Goal: Information Seeking & Learning: Learn about a topic

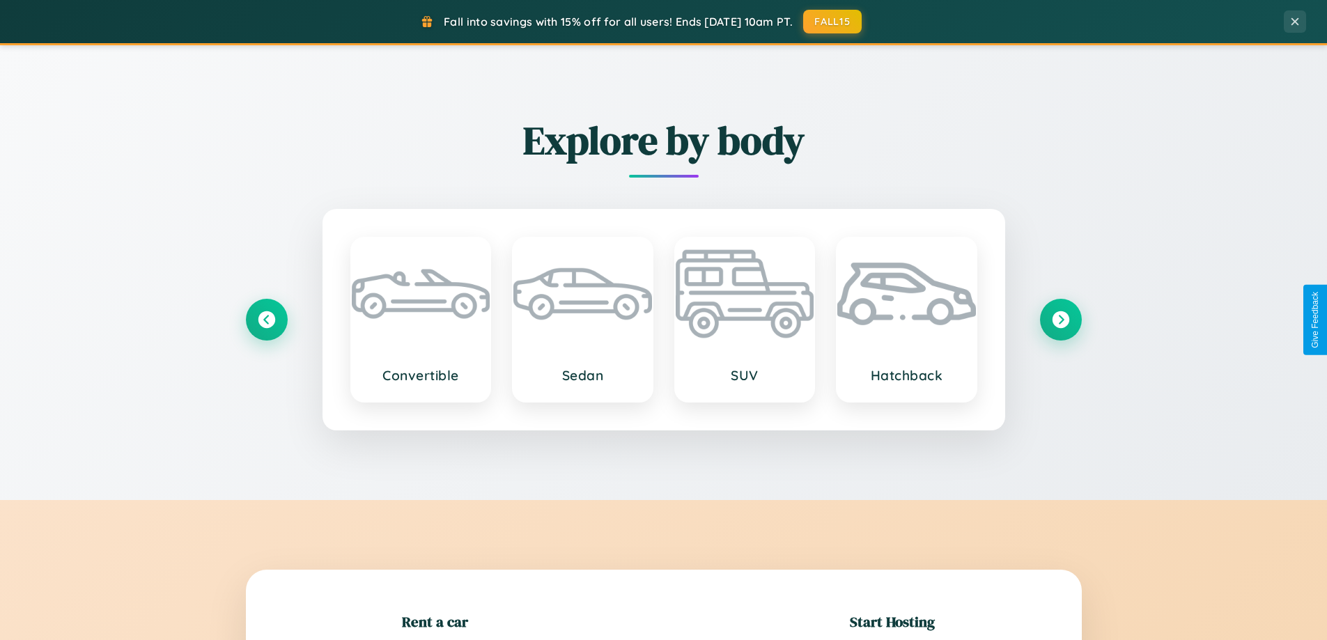
scroll to position [301, 0]
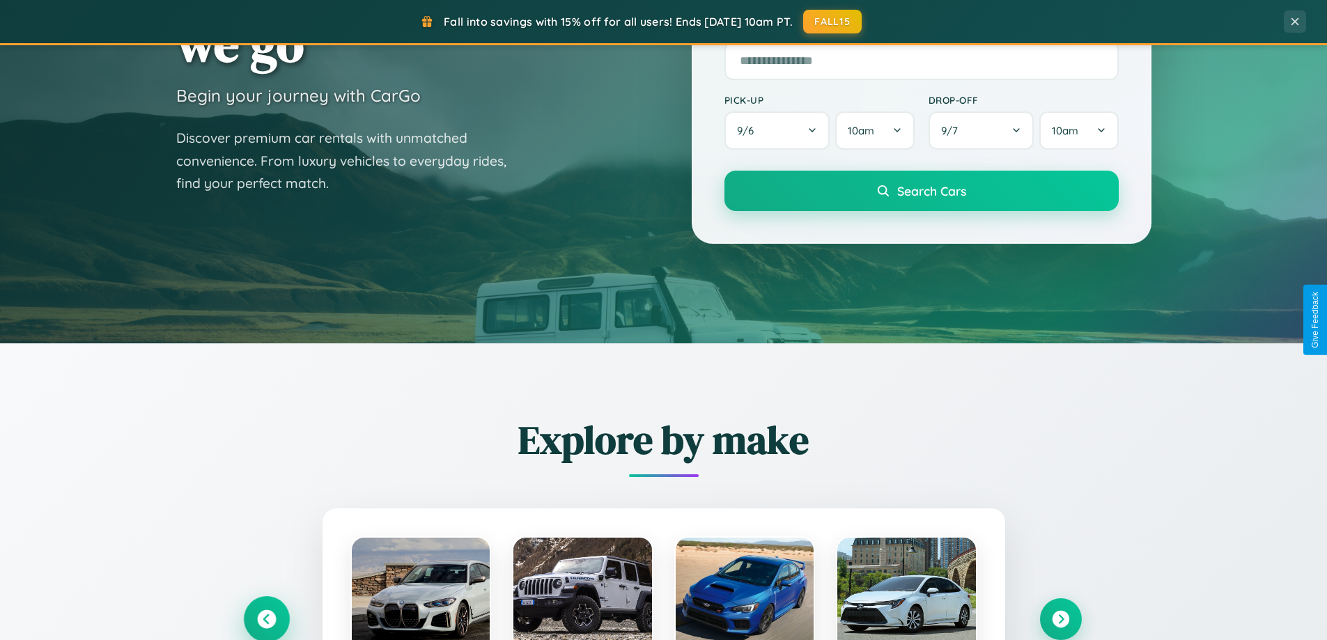
click at [266, 619] on icon at bounding box center [266, 619] width 19 height 19
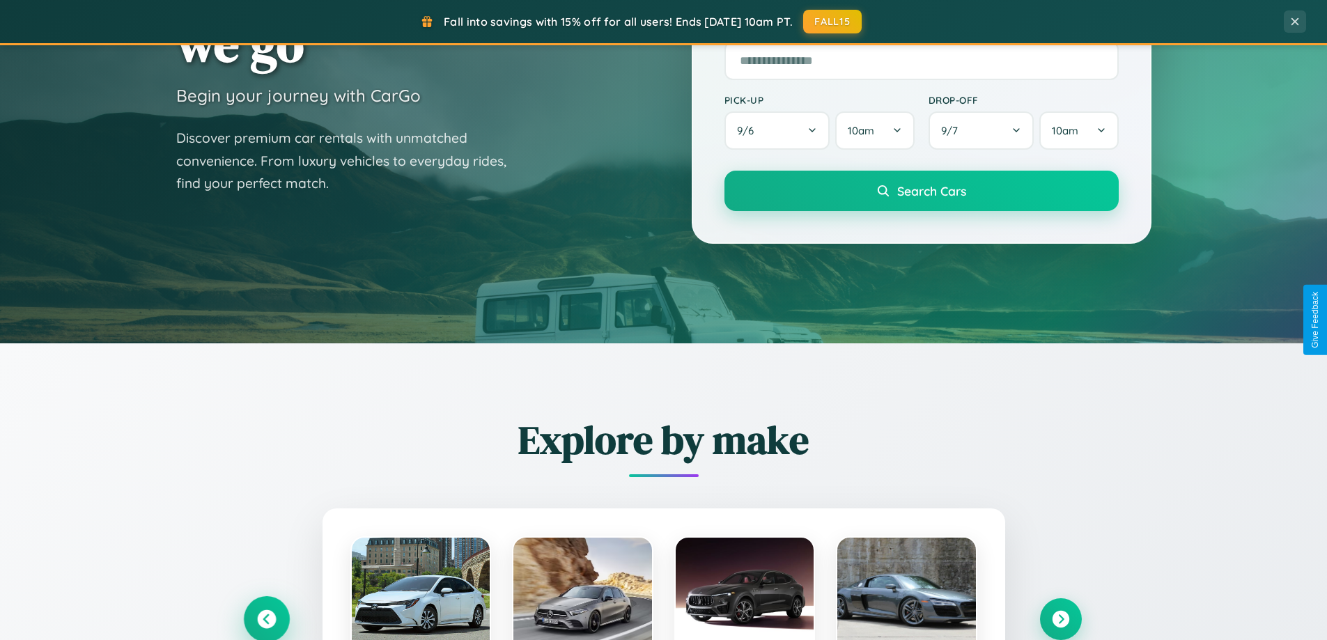
click at [266, 618] on icon at bounding box center [266, 619] width 23 height 23
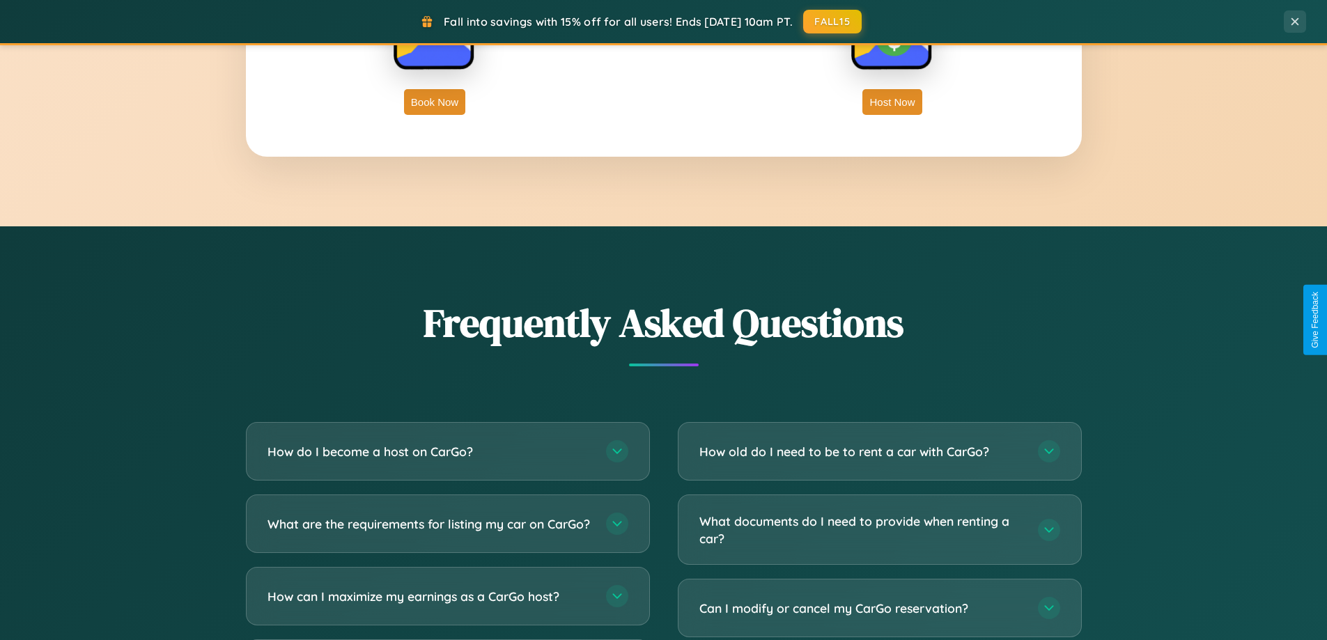
scroll to position [2681, 0]
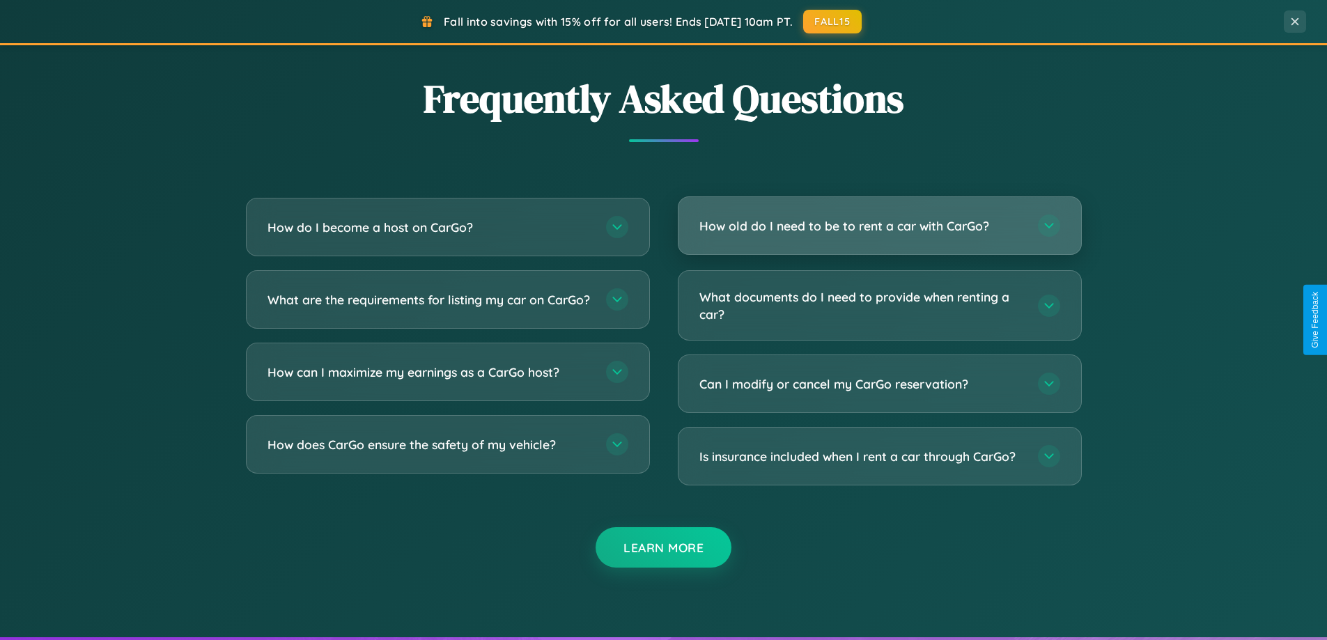
click at [879, 226] on h3 "How old do I need to be to rent a car with CarGo?" at bounding box center [861, 225] width 325 height 17
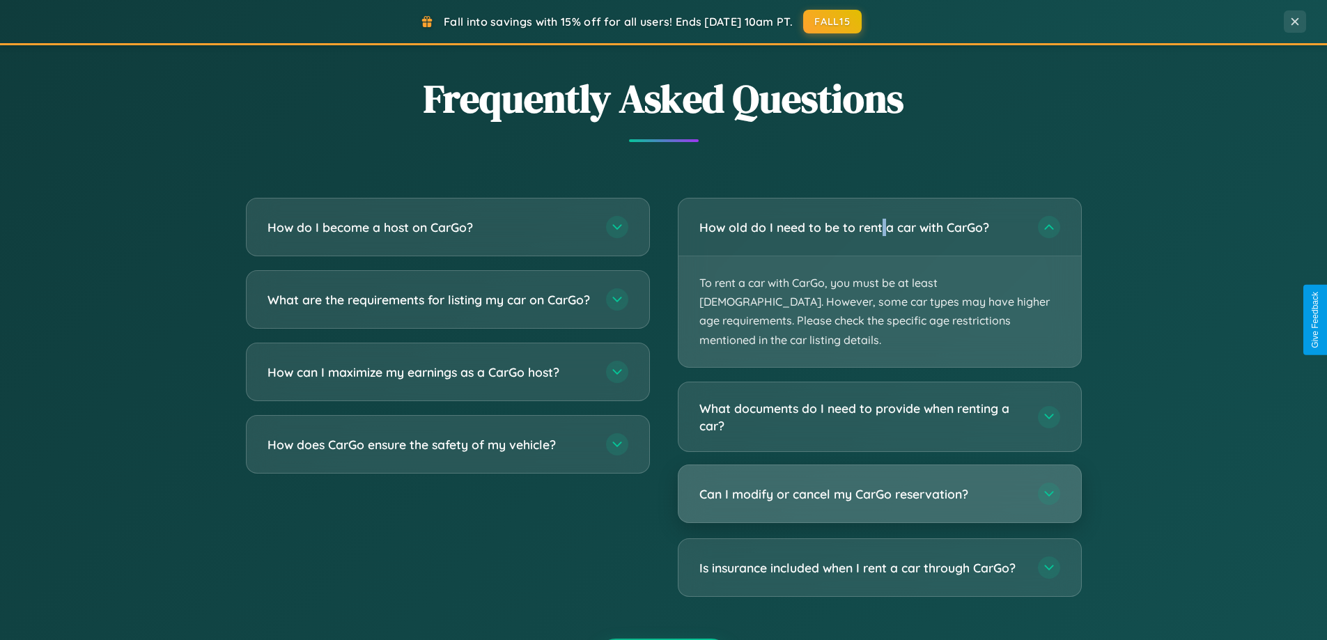
click at [879, 486] on h3 "Can I modify or cancel my CarGo reservation?" at bounding box center [861, 494] width 325 height 17
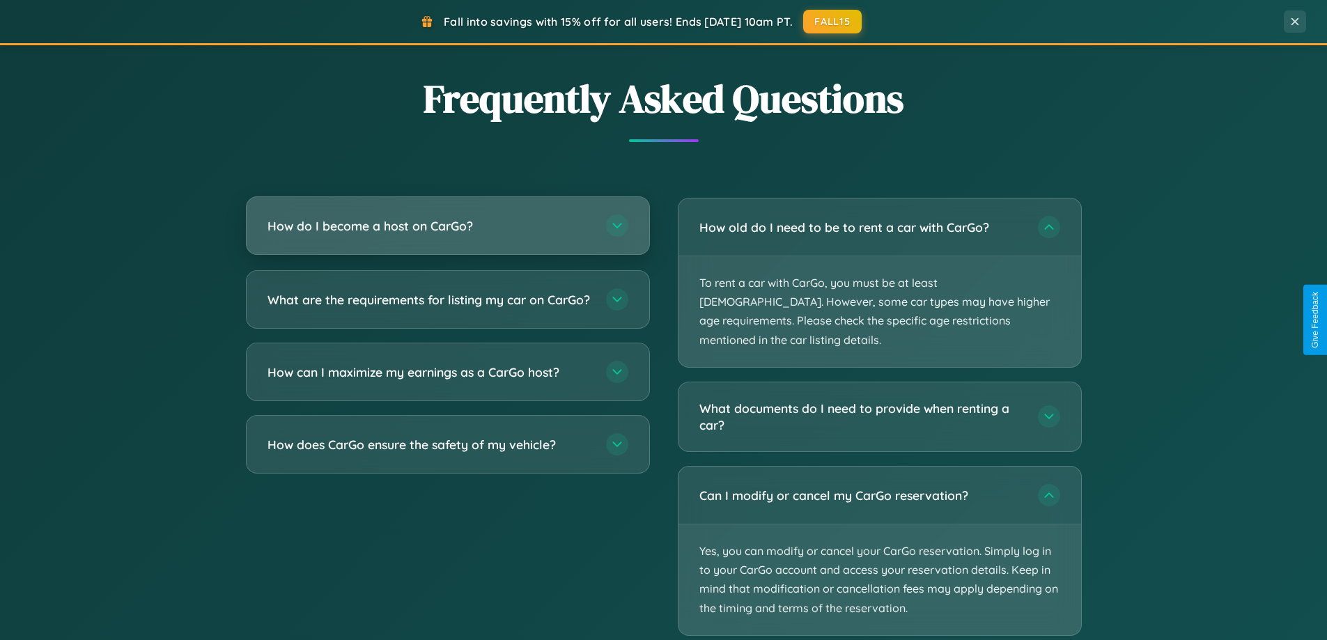
click at [447, 226] on h3 "How do I become a host on CarGo?" at bounding box center [430, 225] width 325 height 17
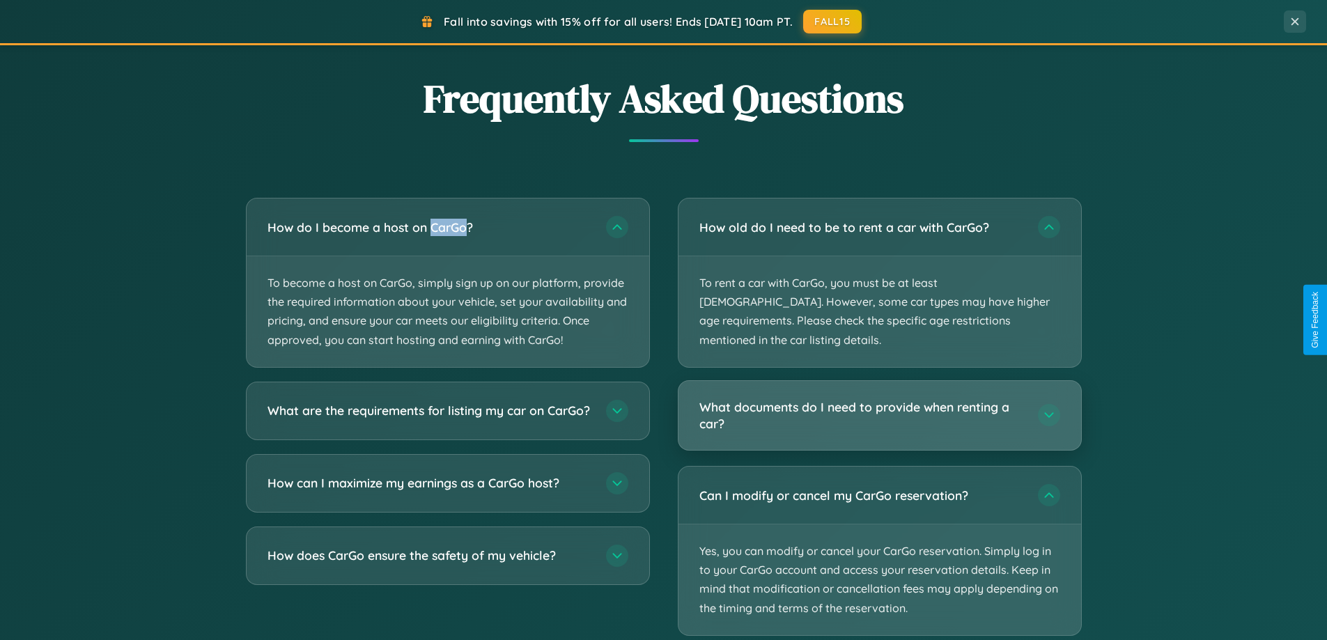
click at [879, 398] on h3 "What documents do I need to provide when renting a car?" at bounding box center [861, 415] width 325 height 34
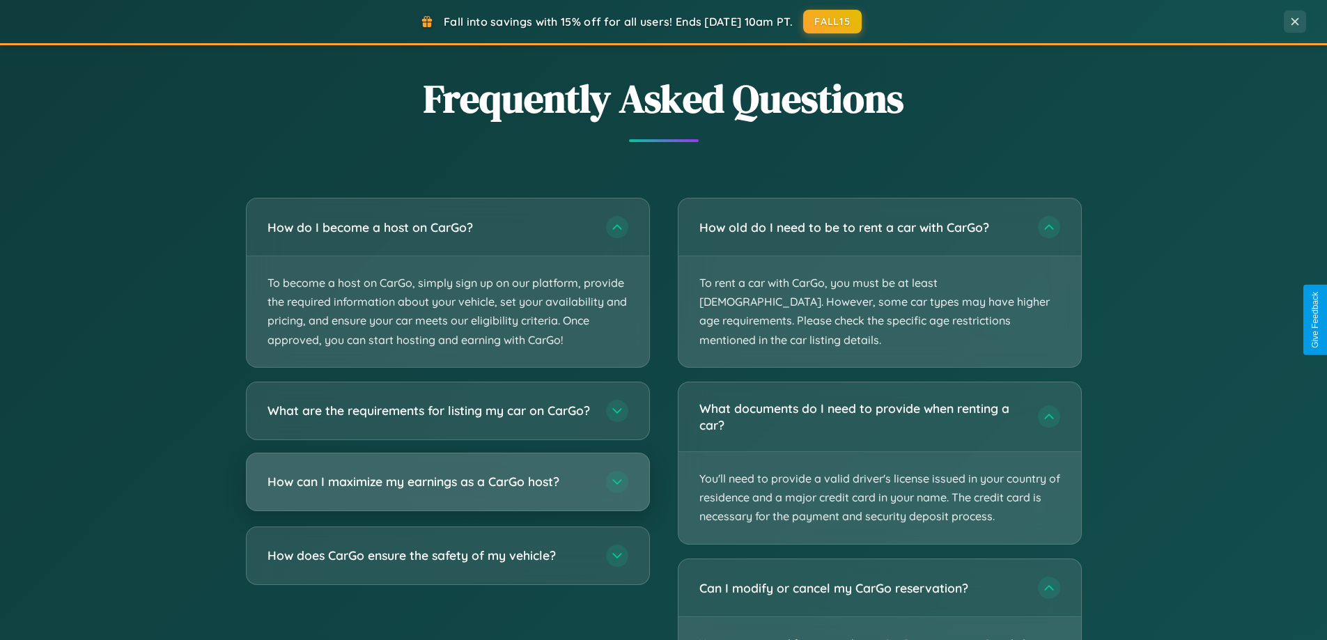
click at [447, 490] on h3 "How can I maximize my earnings as a CarGo host?" at bounding box center [430, 481] width 325 height 17
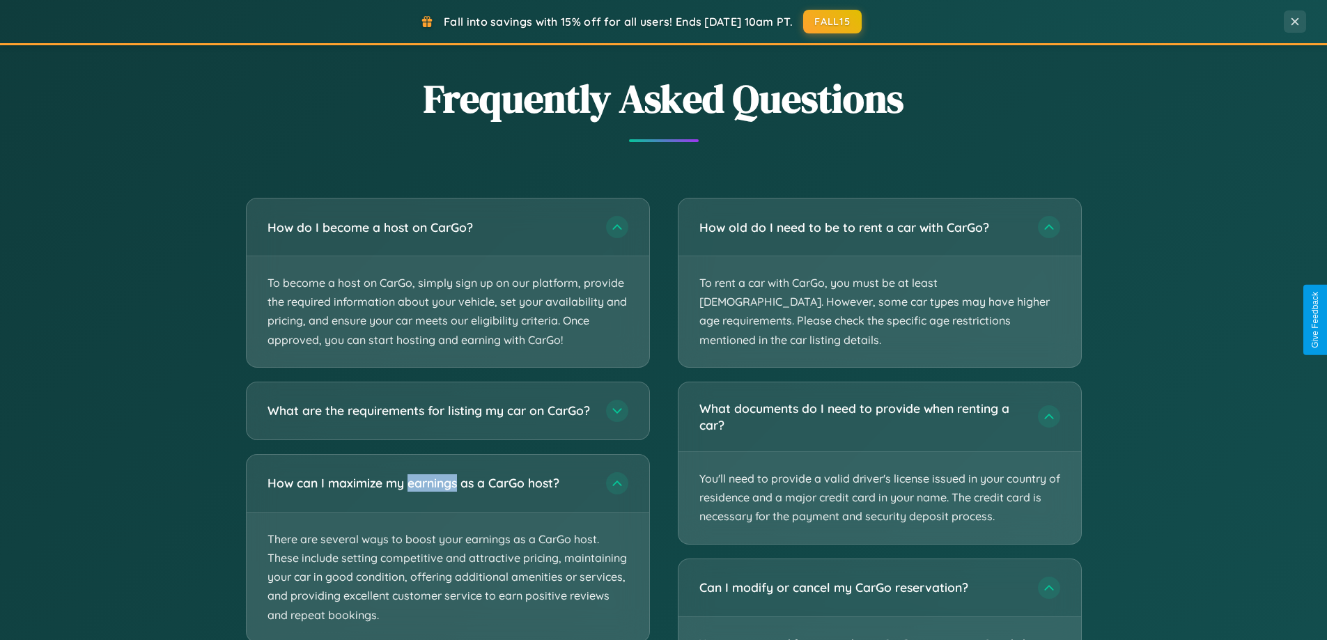
scroll to position [2768, 0]
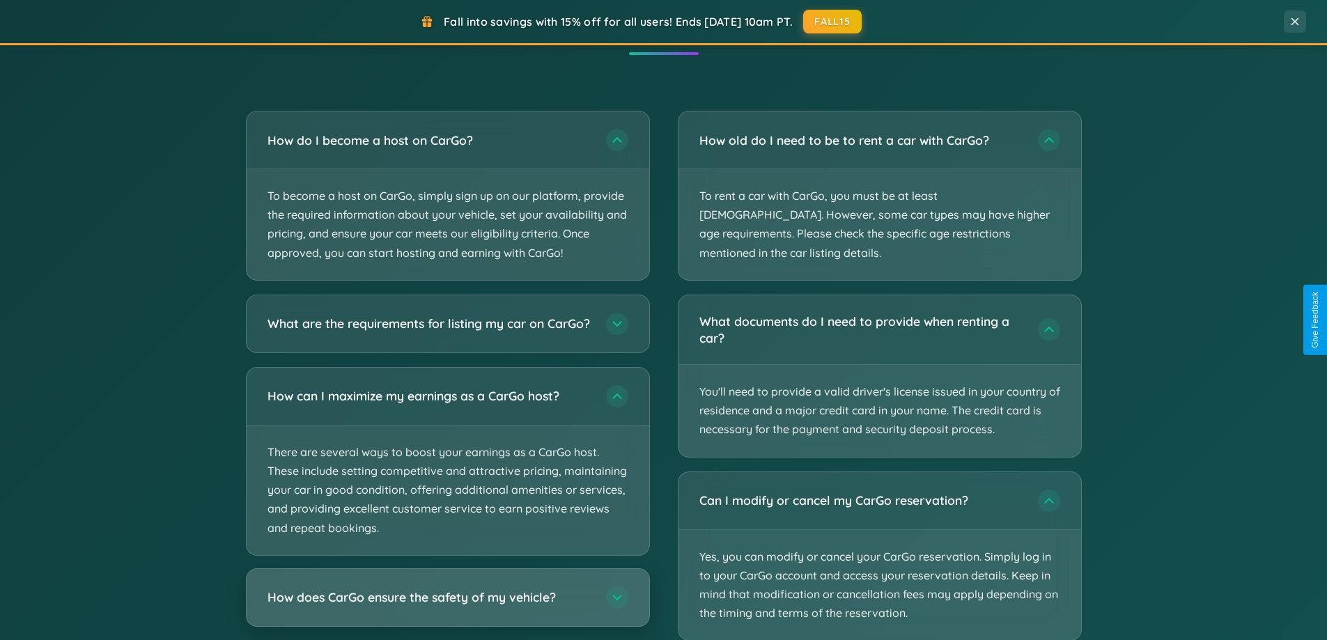
click at [447, 606] on h3 "How does CarGo ensure the safety of my vehicle?" at bounding box center [430, 597] width 325 height 17
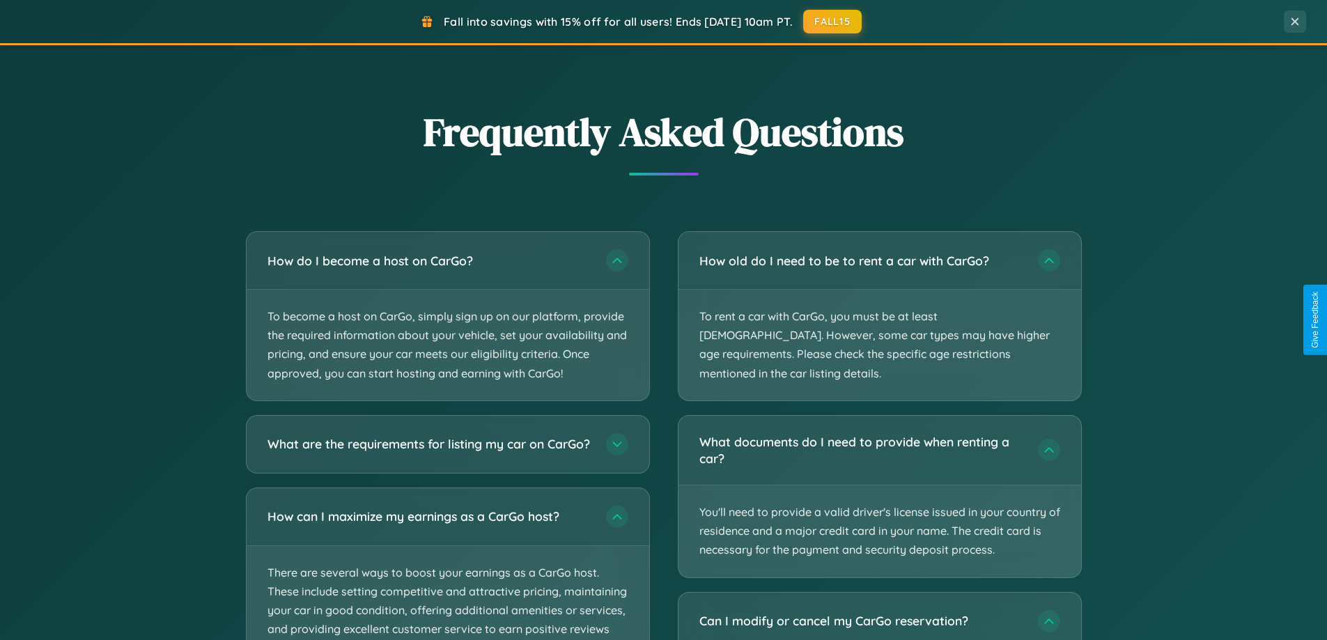
scroll to position [2238, 0]
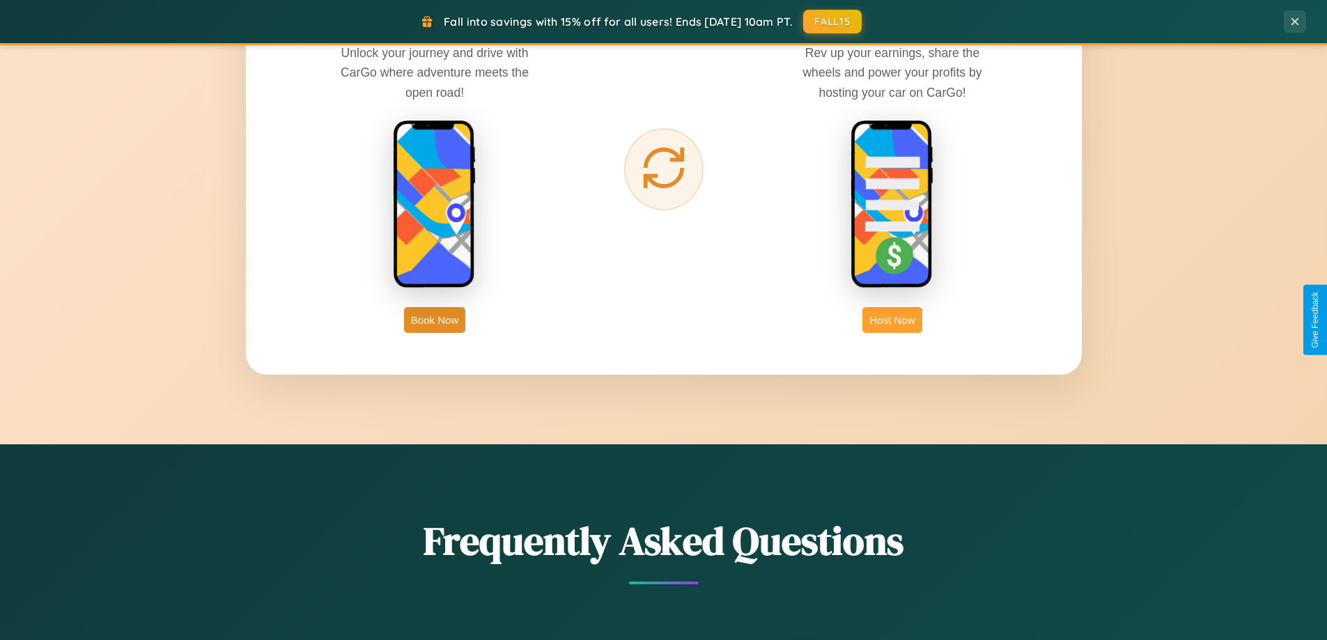
click at [892, 320] on button "Host Now" at bounding box center [891, 320] width 59 height 26
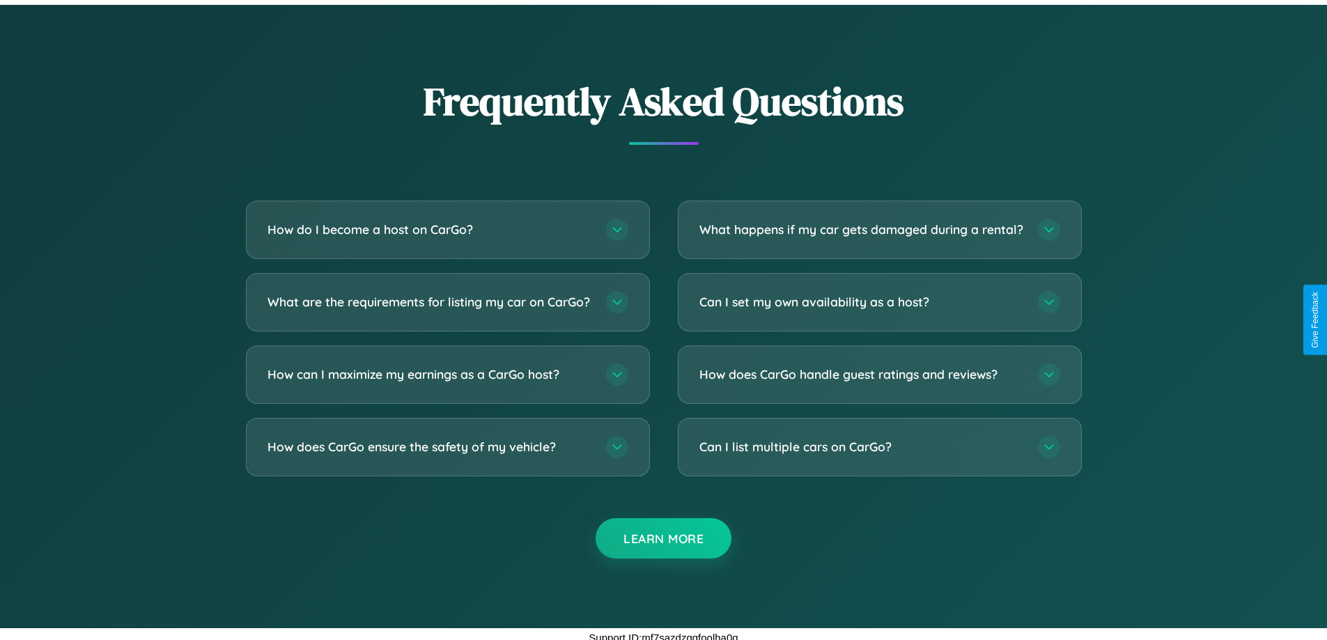
scroll to position [1883, 0]
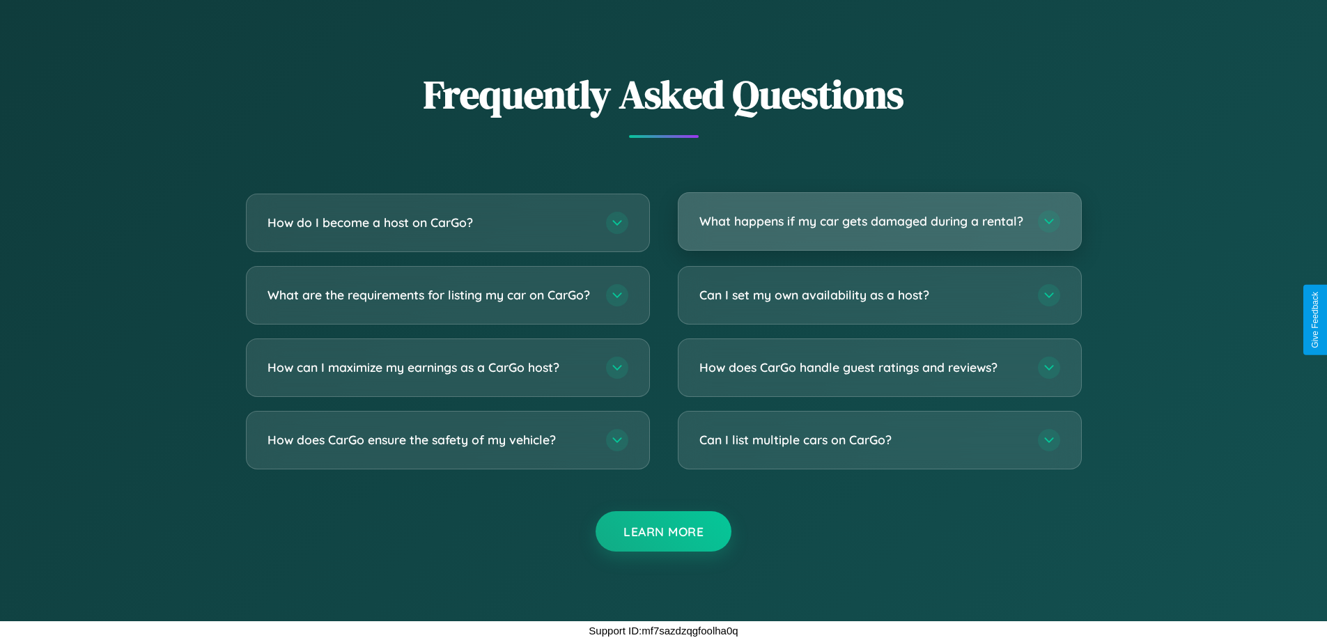
click at [879, 215] on h3 "What happens if my car gets damaged during a rental?" at bounding box center [861, 220] width 325 height 17
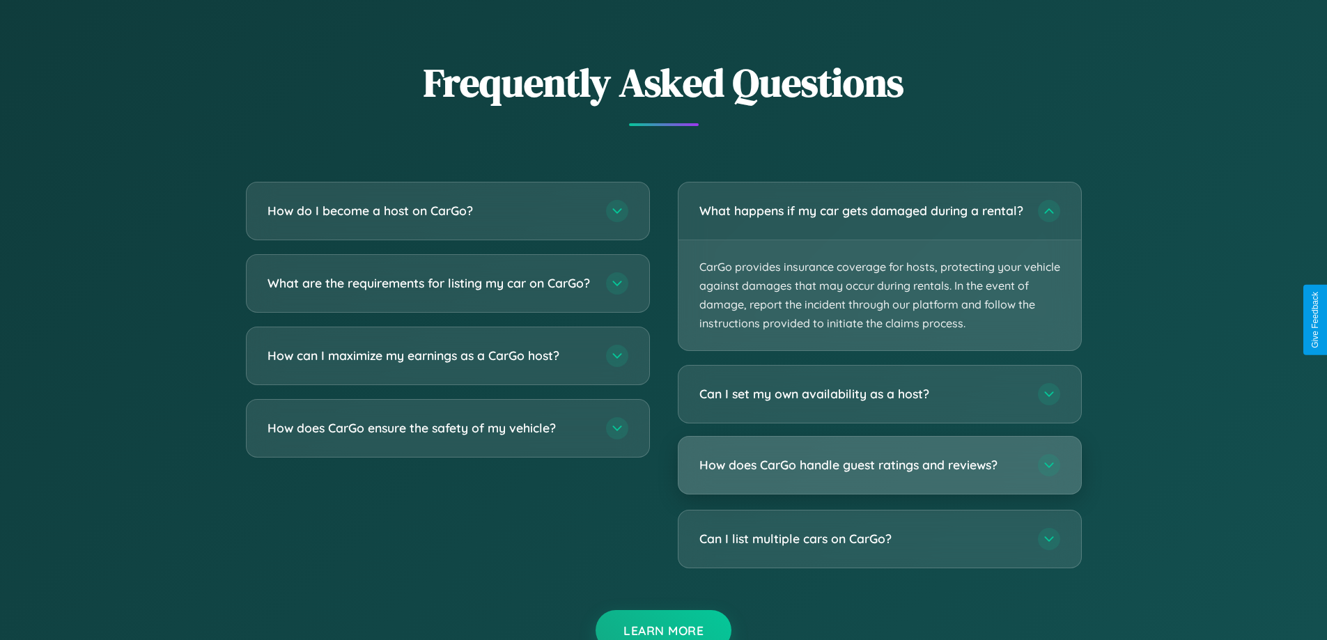
click at [879, 474] on h3 "How does CarGo handle guest ratings and reviews?" at bounding box center [861, 465] width 325 height 17
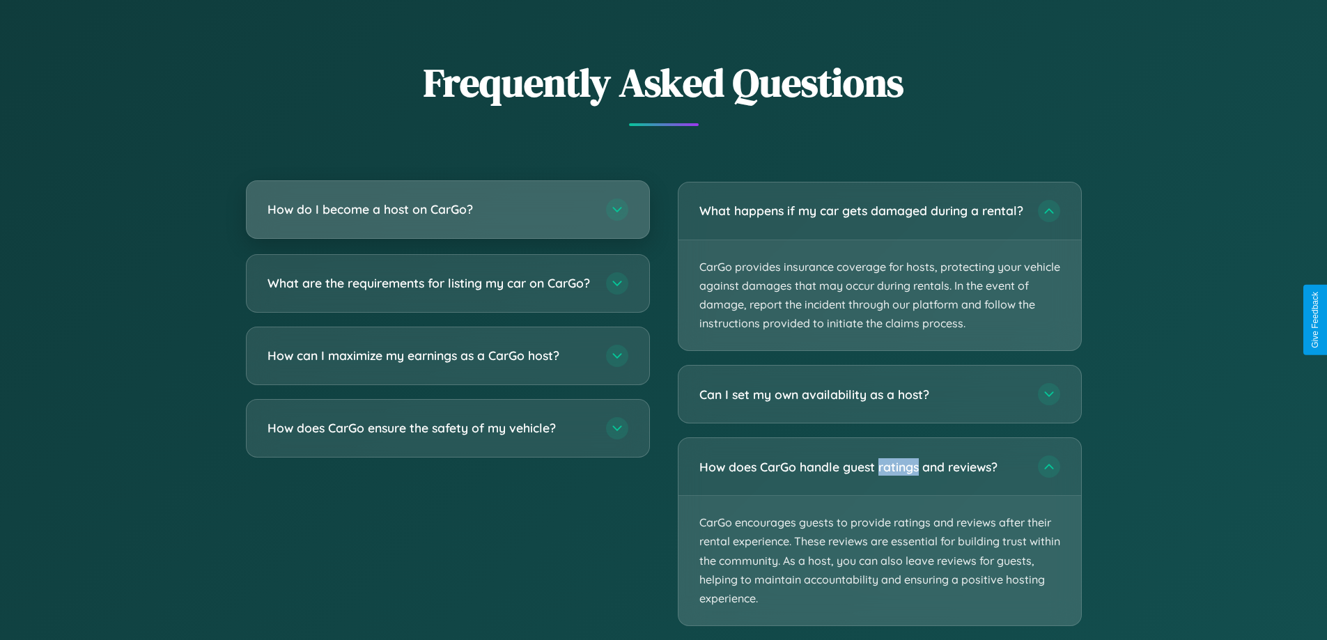
click at [447, 209] on h3 "How do I become a host on CarGo?" at bounding box center [430, 209] width 325 height 17
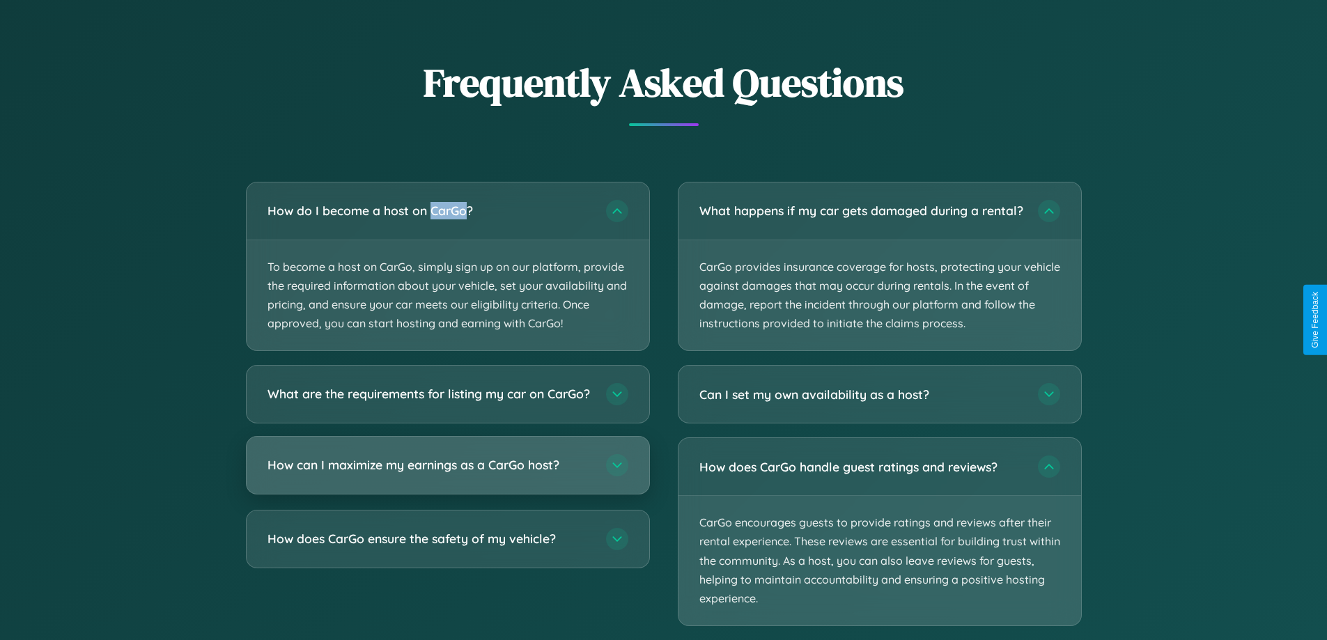
click at [447, 474] on h3 "How can I maximize my earnings as a CarGo host?" at bounding box center [430, 465] width 325 height 17
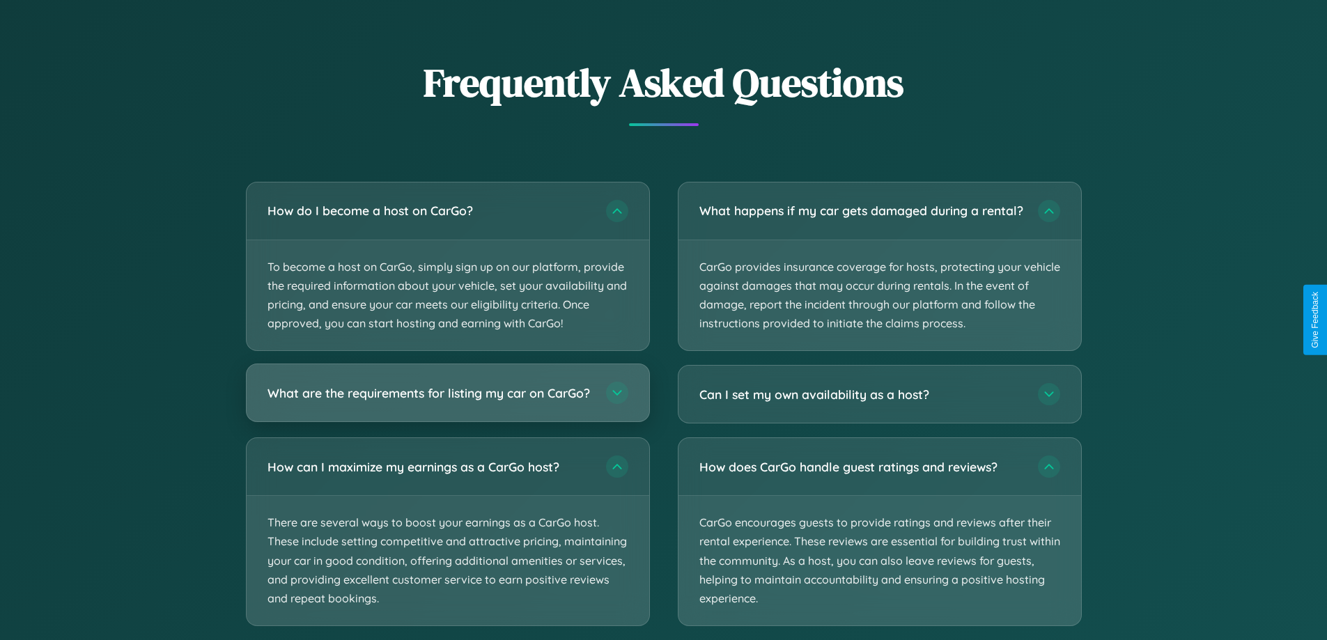
click at [447, 399] on h3 "What are the requirements for listing my car on CarGo?" at bounding box center [430, 393] width 325 height 17
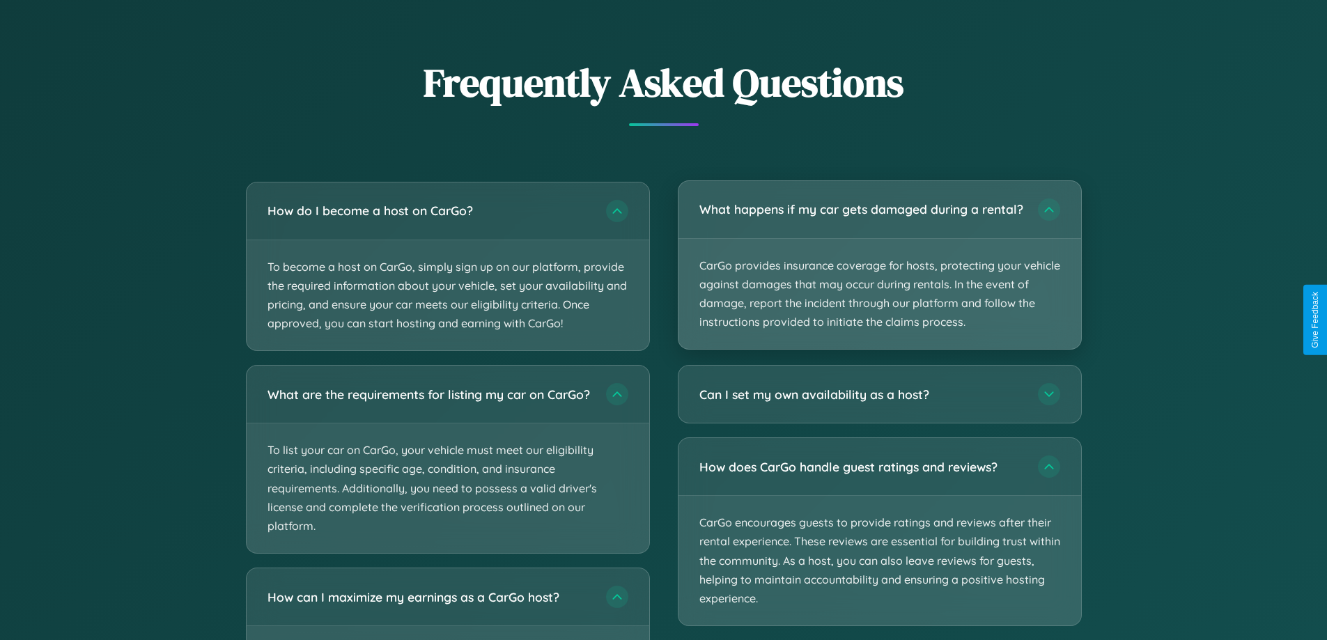
click at [879, 272] on p "CarGo provides insurance coverage for hosts, protecting your vehicle against da…" at bounding box center [880, 294] width 403 height 111
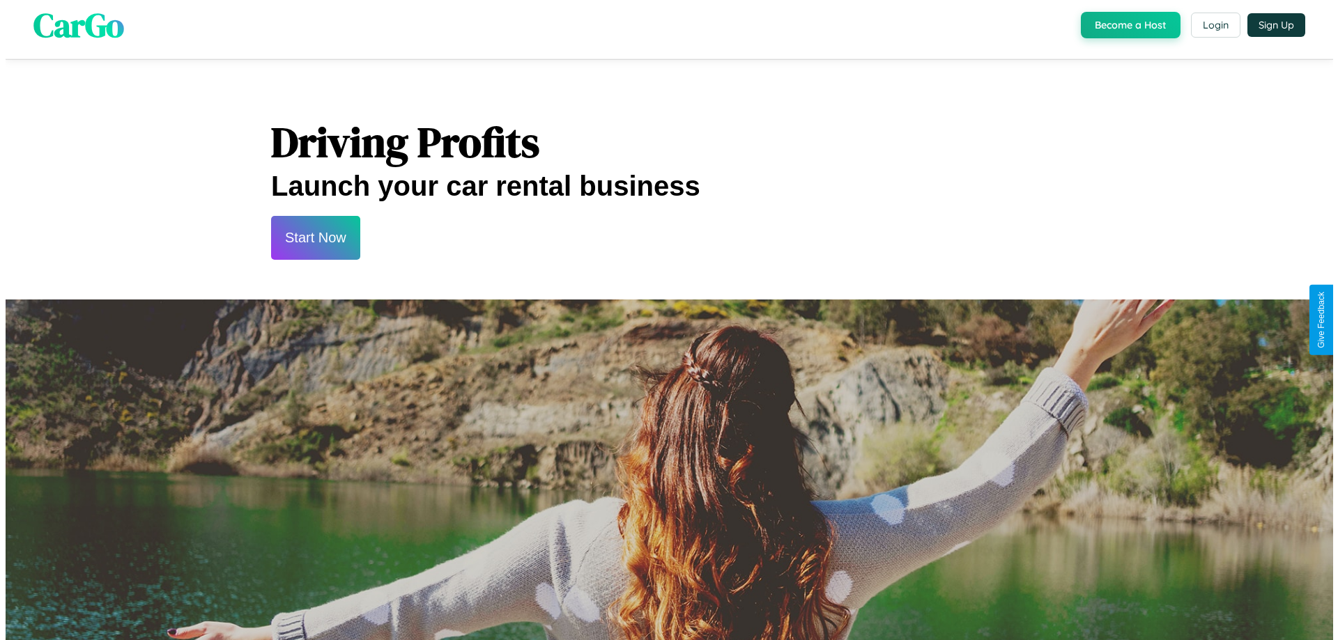
scroll to position [0, 0]
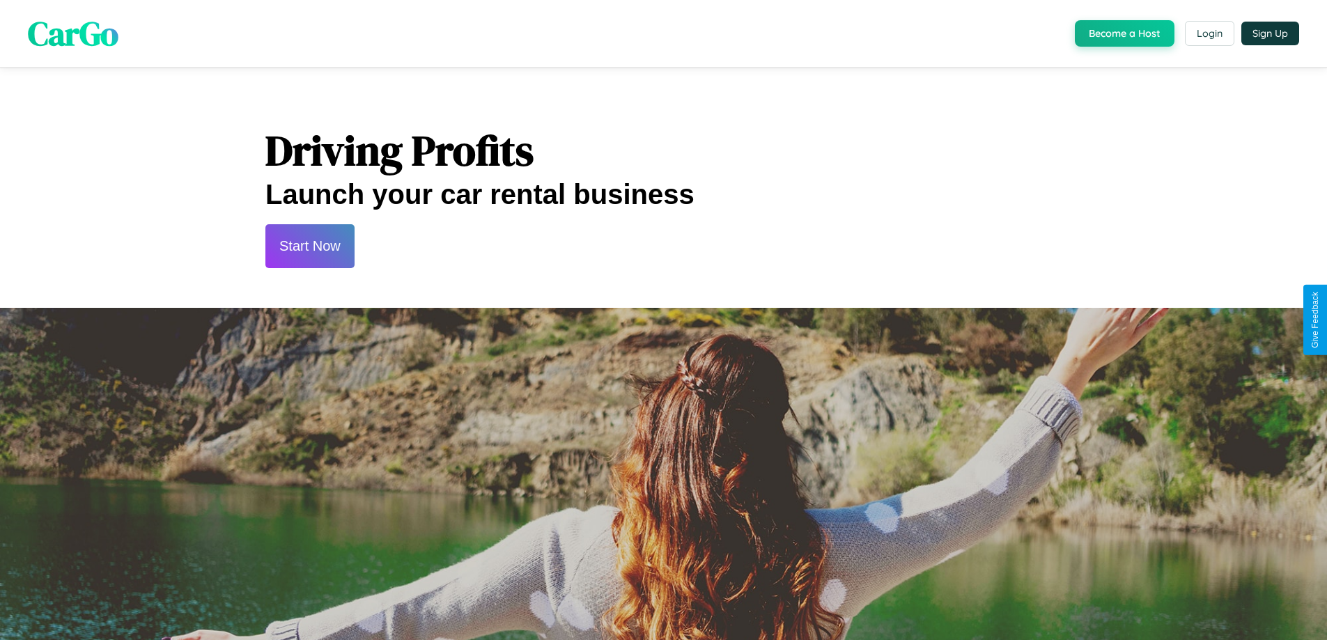
click at [309, 246] on button "Start Now" at bounding box center [309, 246] width 89 height 44
